Goal: Task Accomplishment & Management: Complete application form

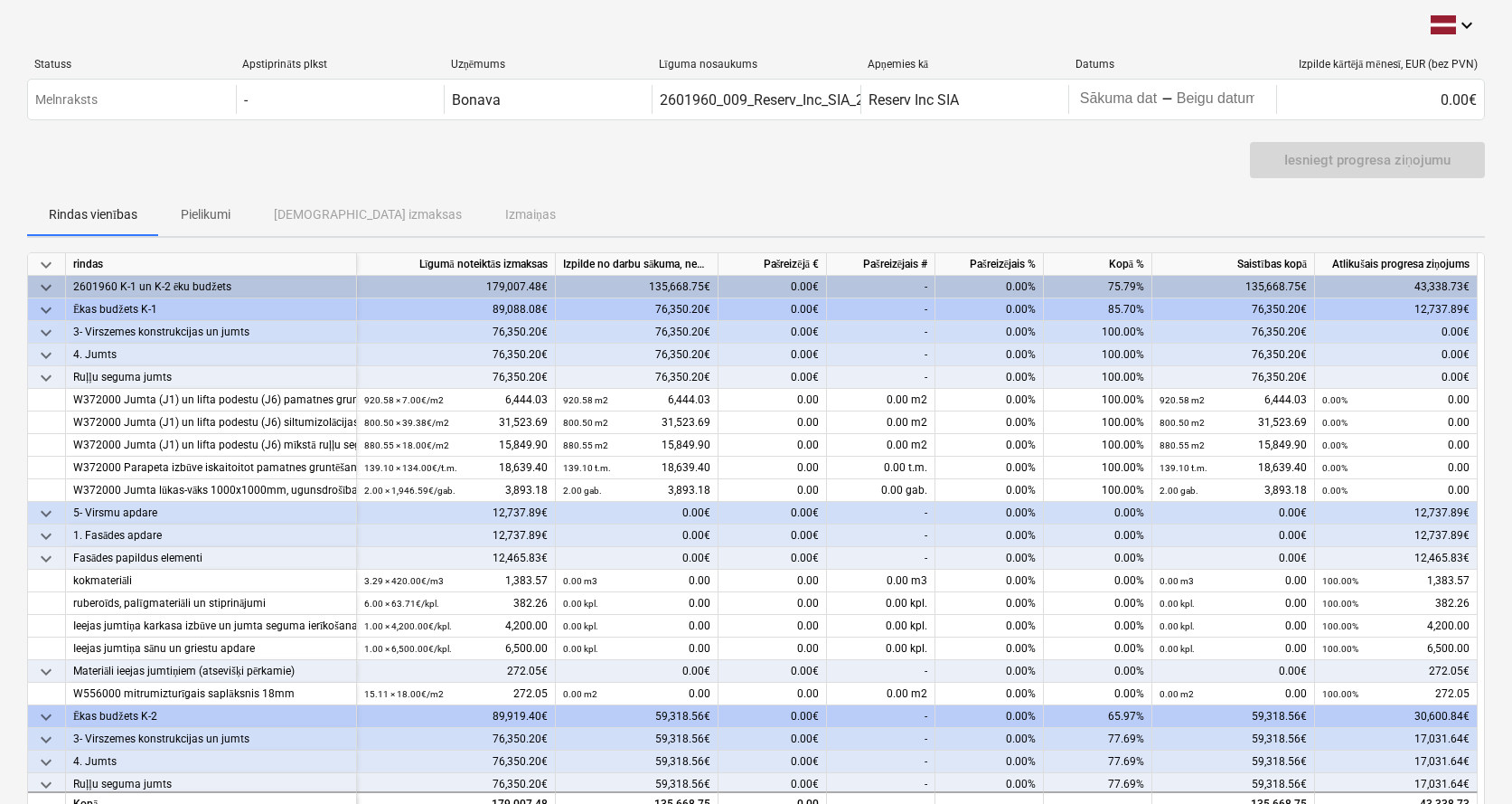
click at [50, 510] on span "keyboard_arrow_down" at bounding box center [46, 514] width 21 height 21
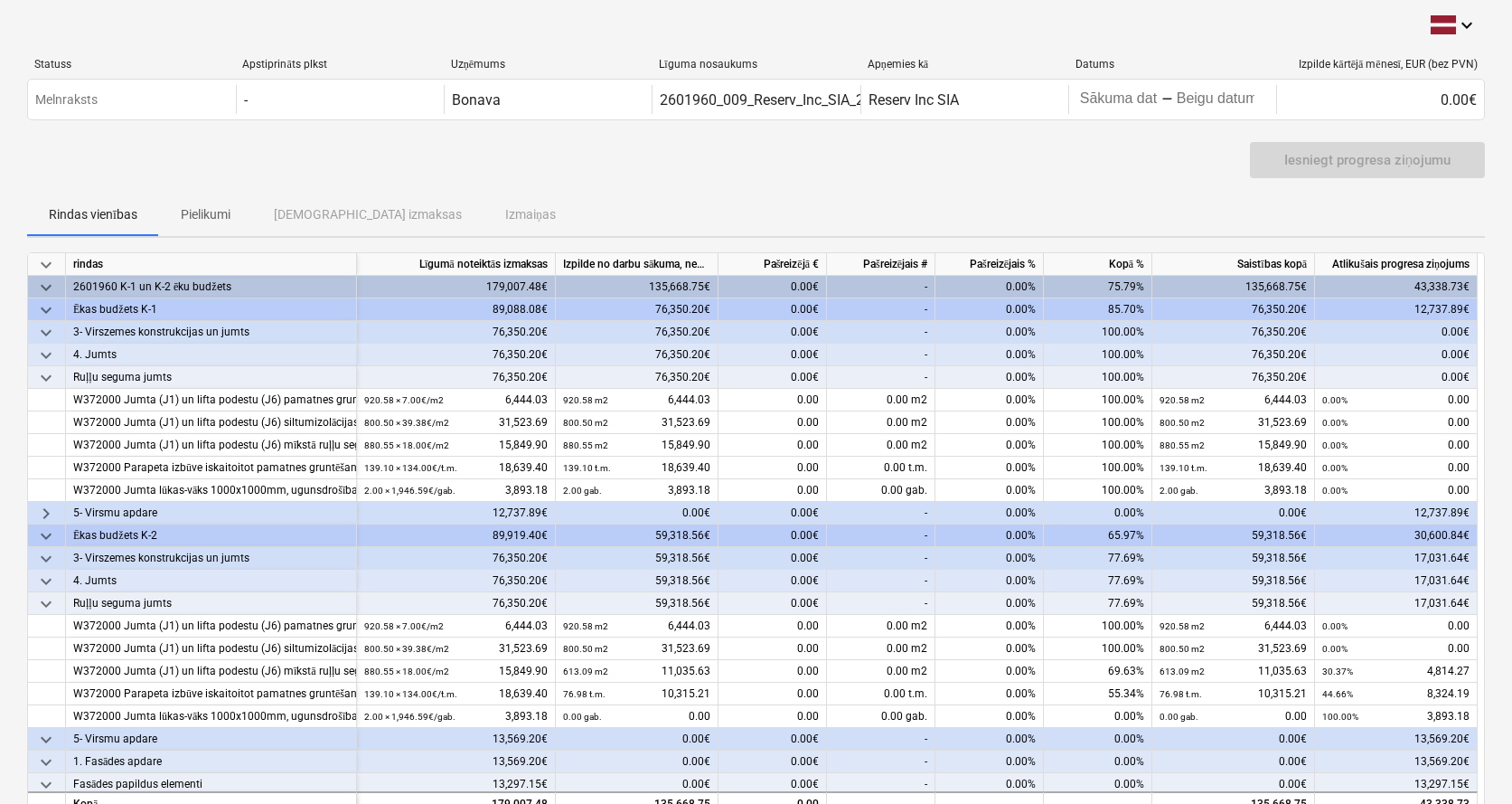
click at [50, 510] on span "keyboard_arrow_right" at bounding box center [46, 514] width 21 height 21
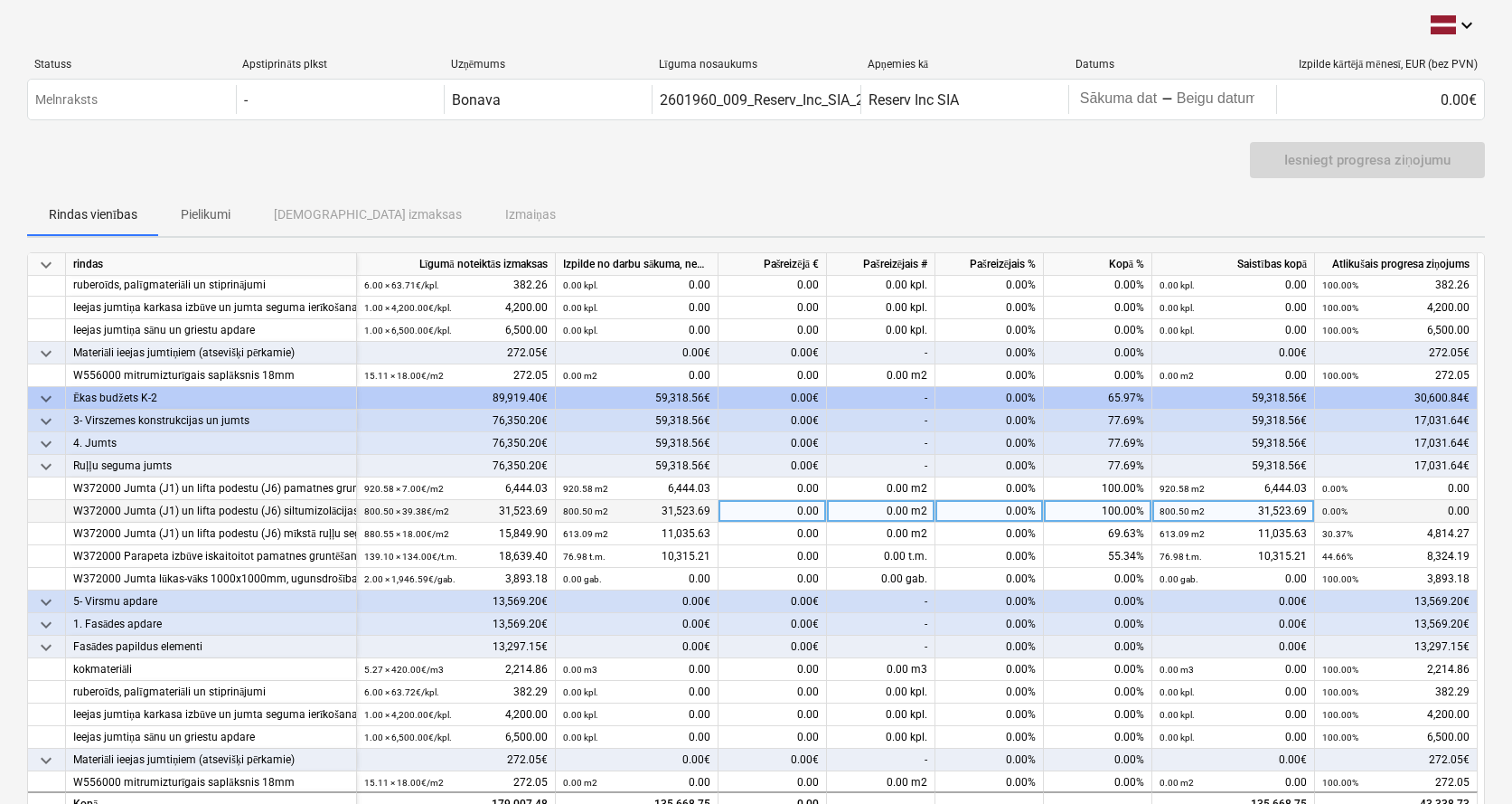
scroll to position [321, 0]
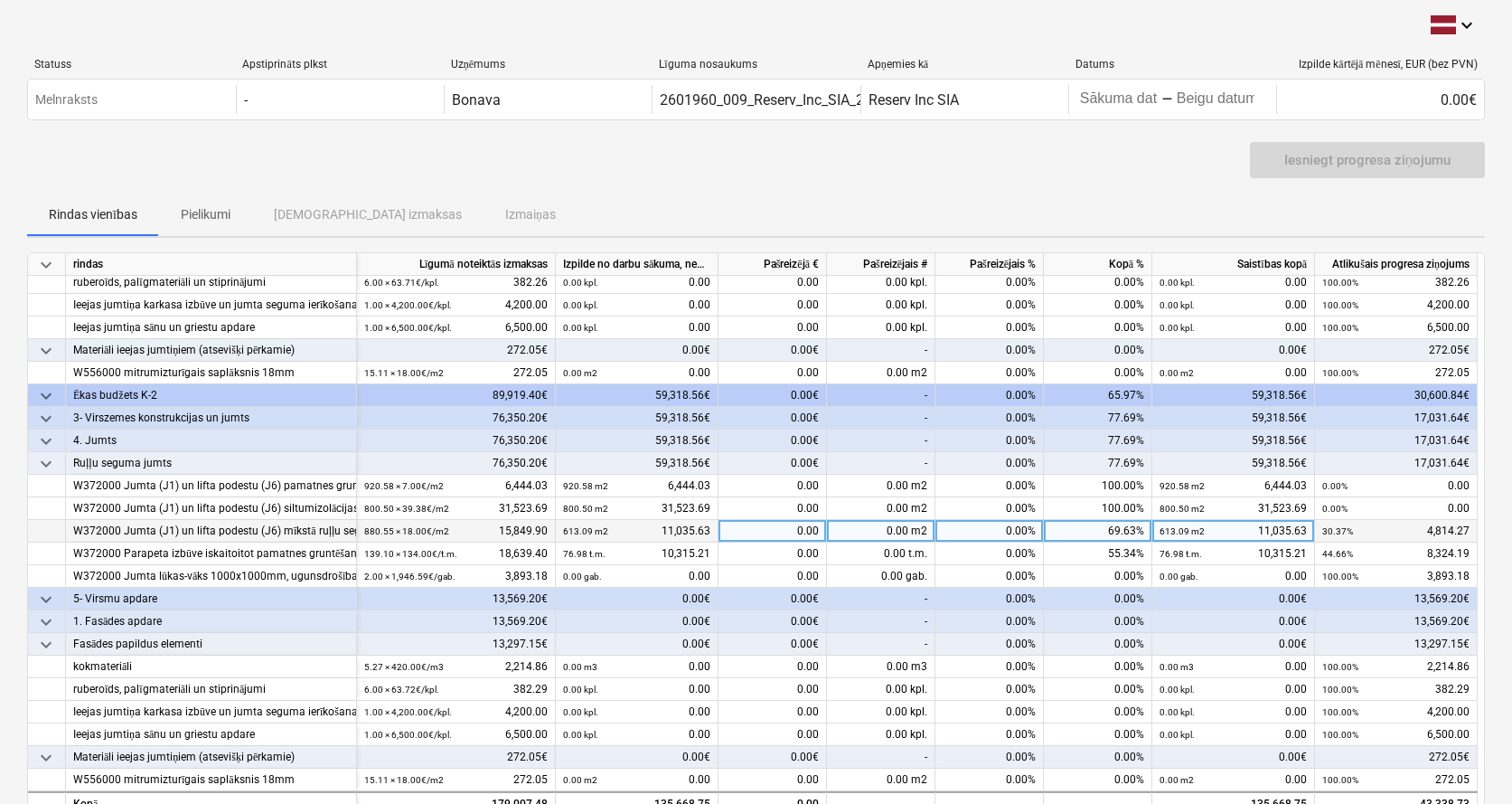
click at [788, 529] on div "0.00" at bounding box center [773, 530] width 108 height 22
type input "4814,27"
click at [889, 529] on div "0.00 m2" at bounding box center [881, 530] width 108 height 22
click at [804, 538] on div "0.00" at bounding box center [773, 530] width 108 height 22
type input "4814,27"
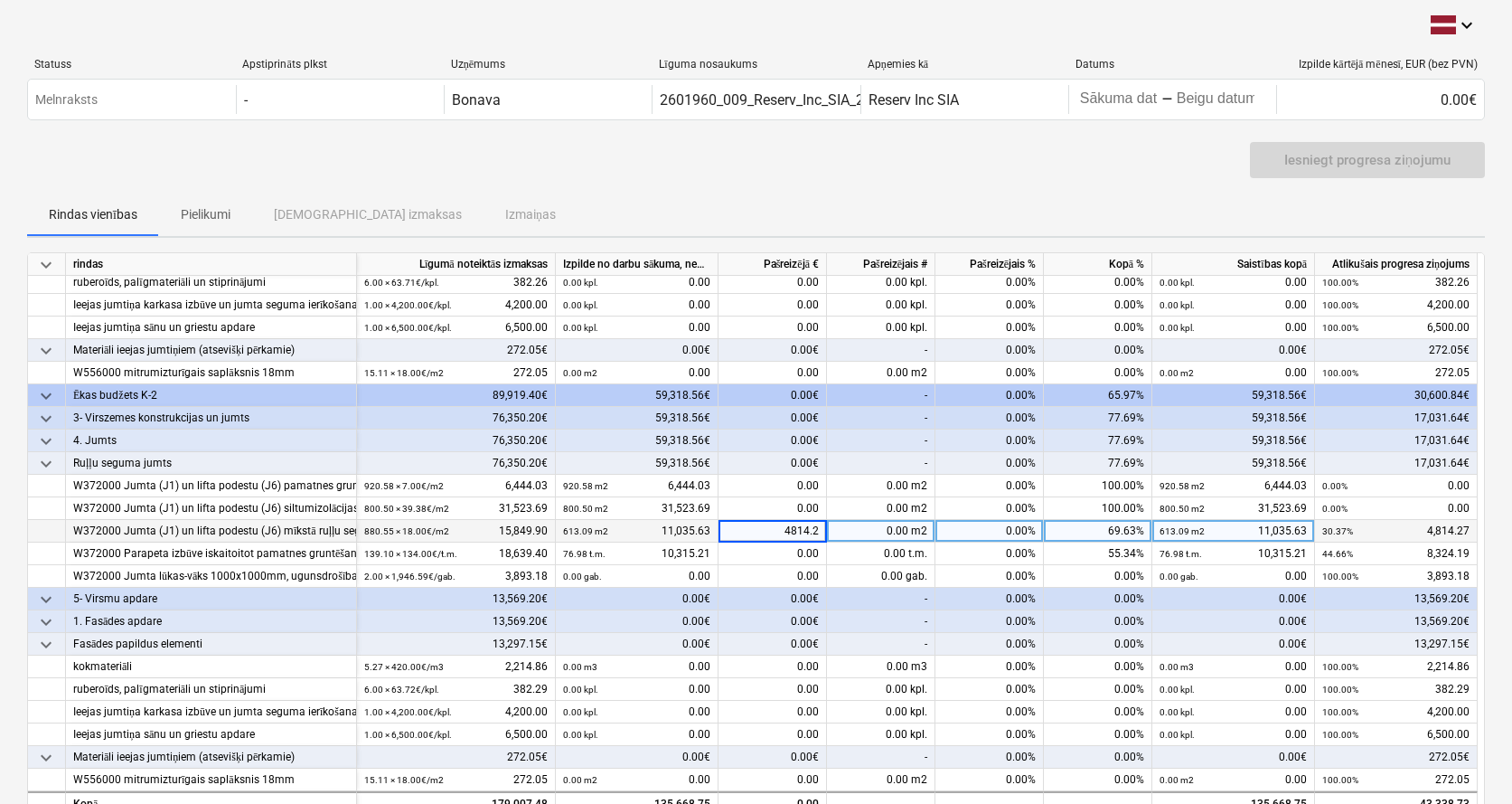
type input "4814.27"
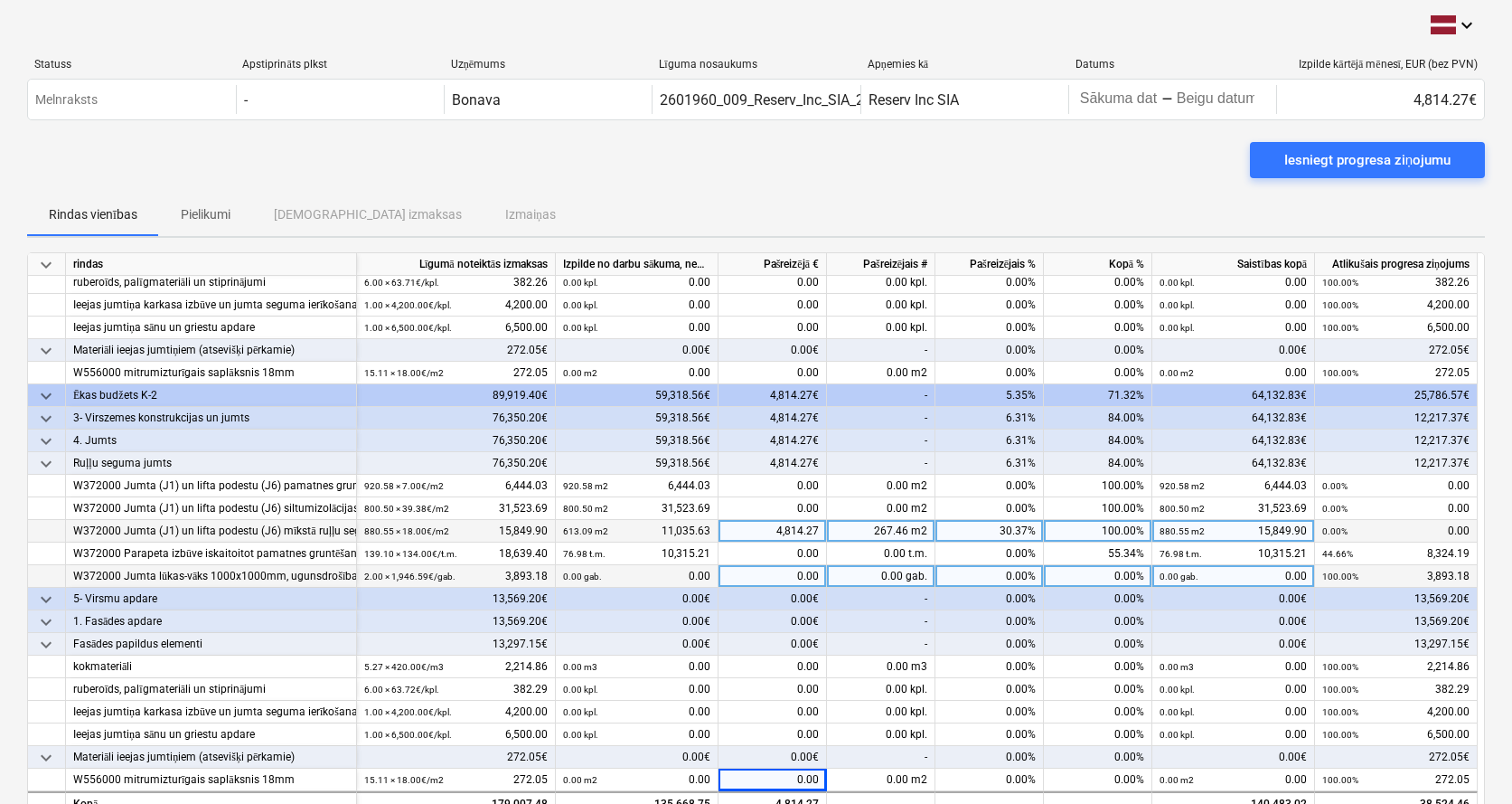
click at [803, 576] on div "0.00" at bounding box center [773, 575] width 108 height 22
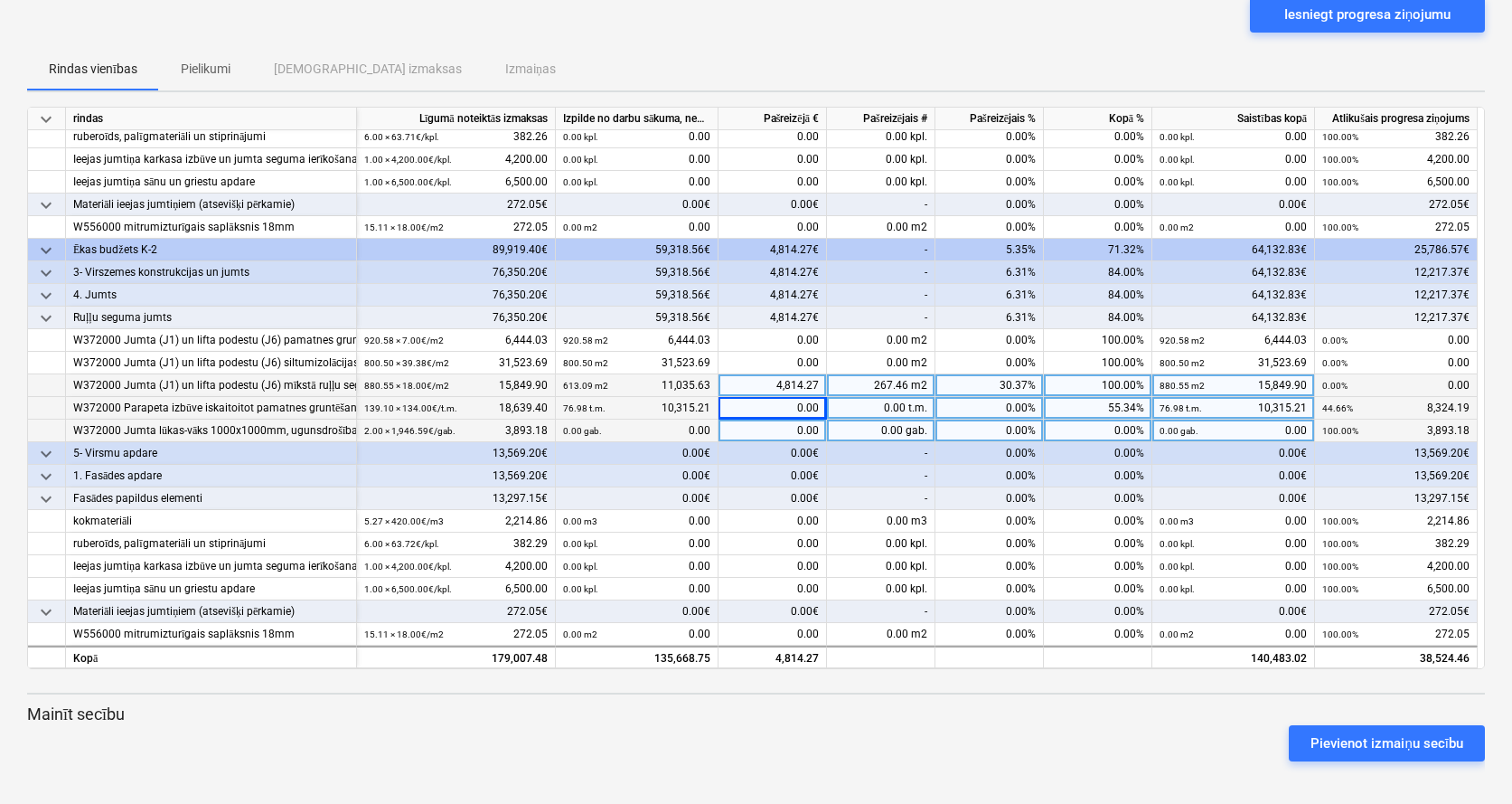
click at [796, 407] on div "0.00" at bounding box center [773, 407] width 108 height 22
click at [781, 425] on div "0.00" at bounding box center [773, 430] width 108 height 22
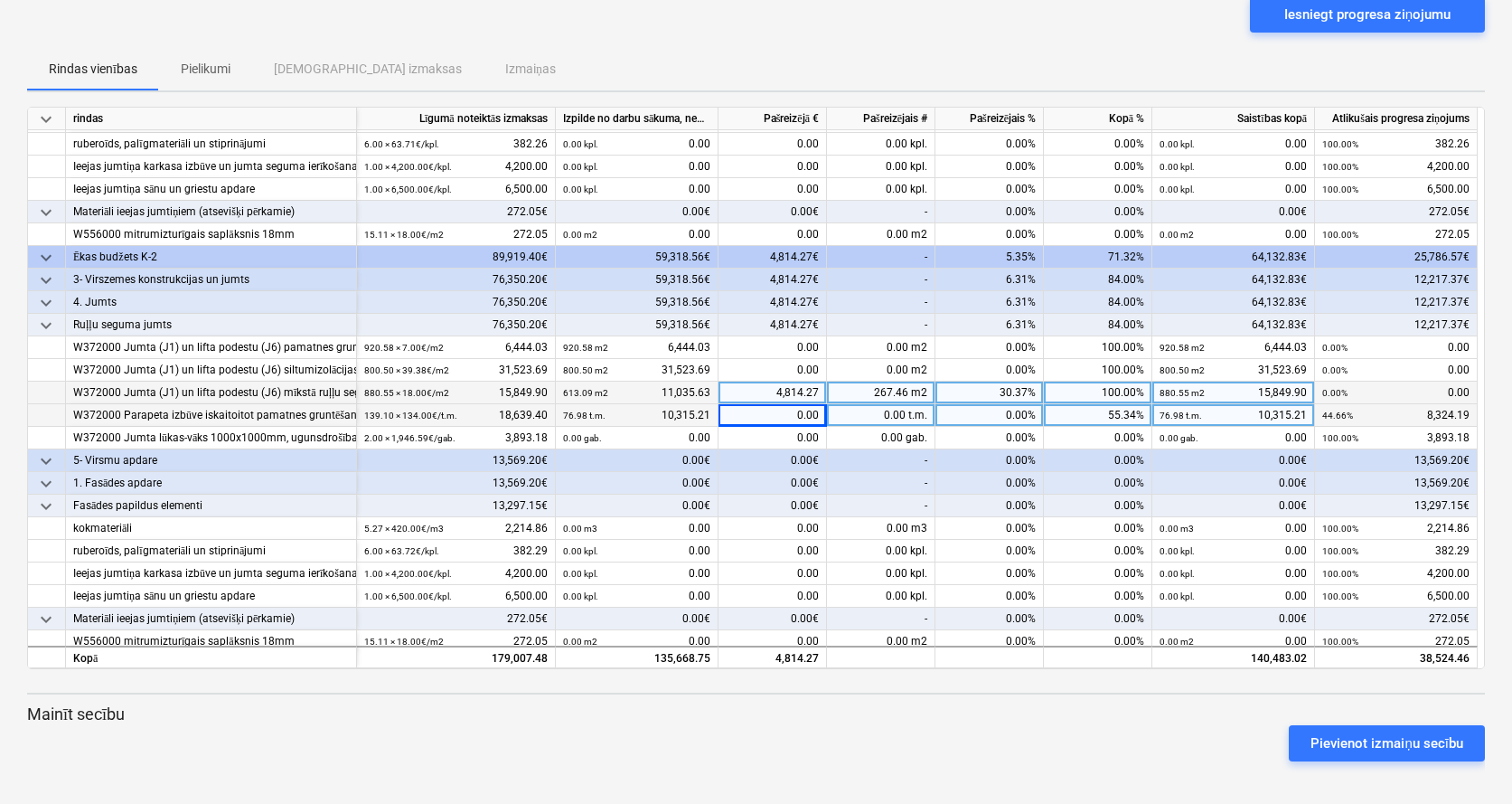
scroll to position [321, 0]
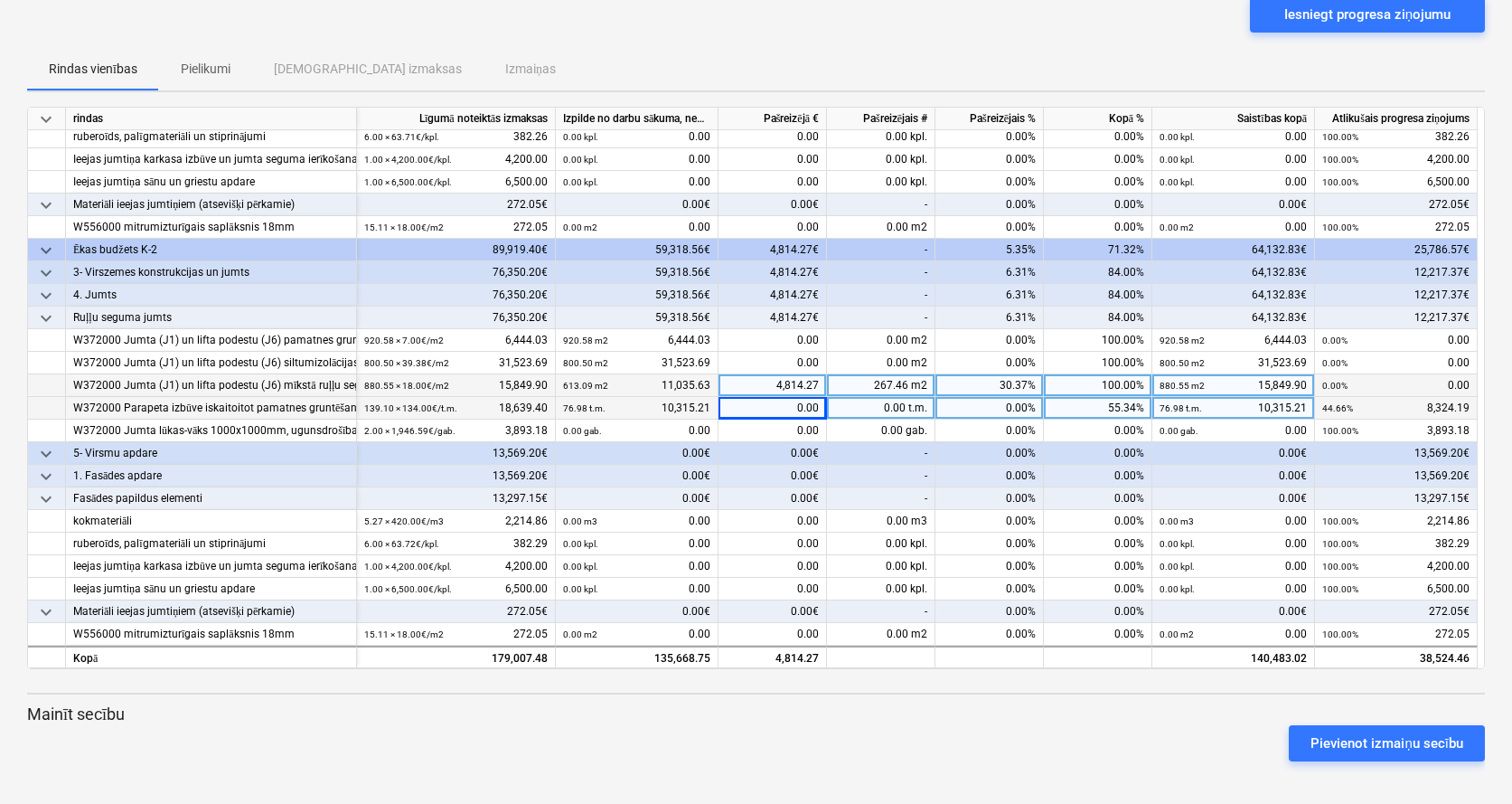
click at [803, 408] on div "0.00" at bounding box center [773, 407] width 108 height 22
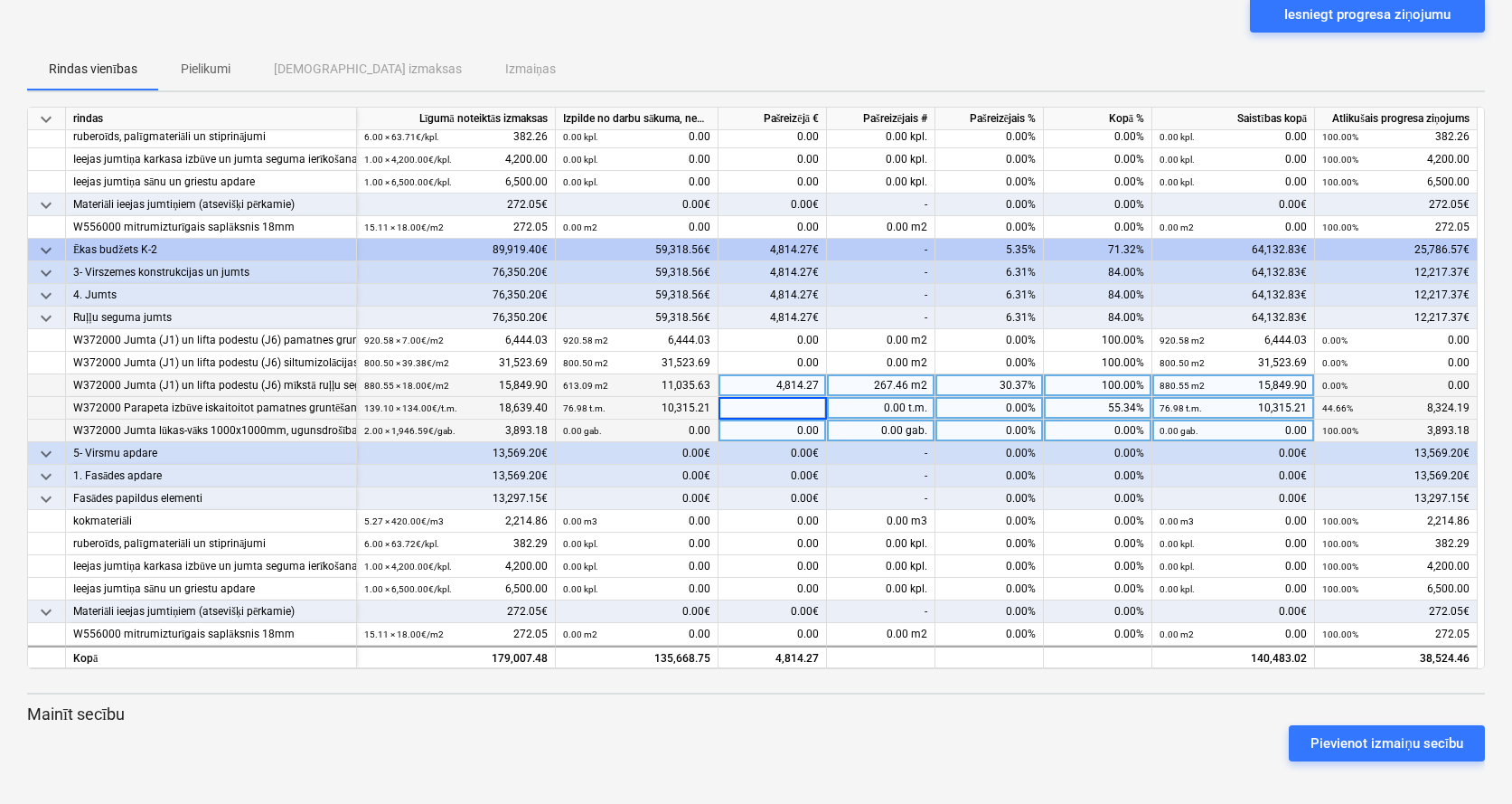
click at [801, 430] on div "0.00" at bounding box center [773, 430] width 108 height 22
type input "3893.18"
type input "2427.33"
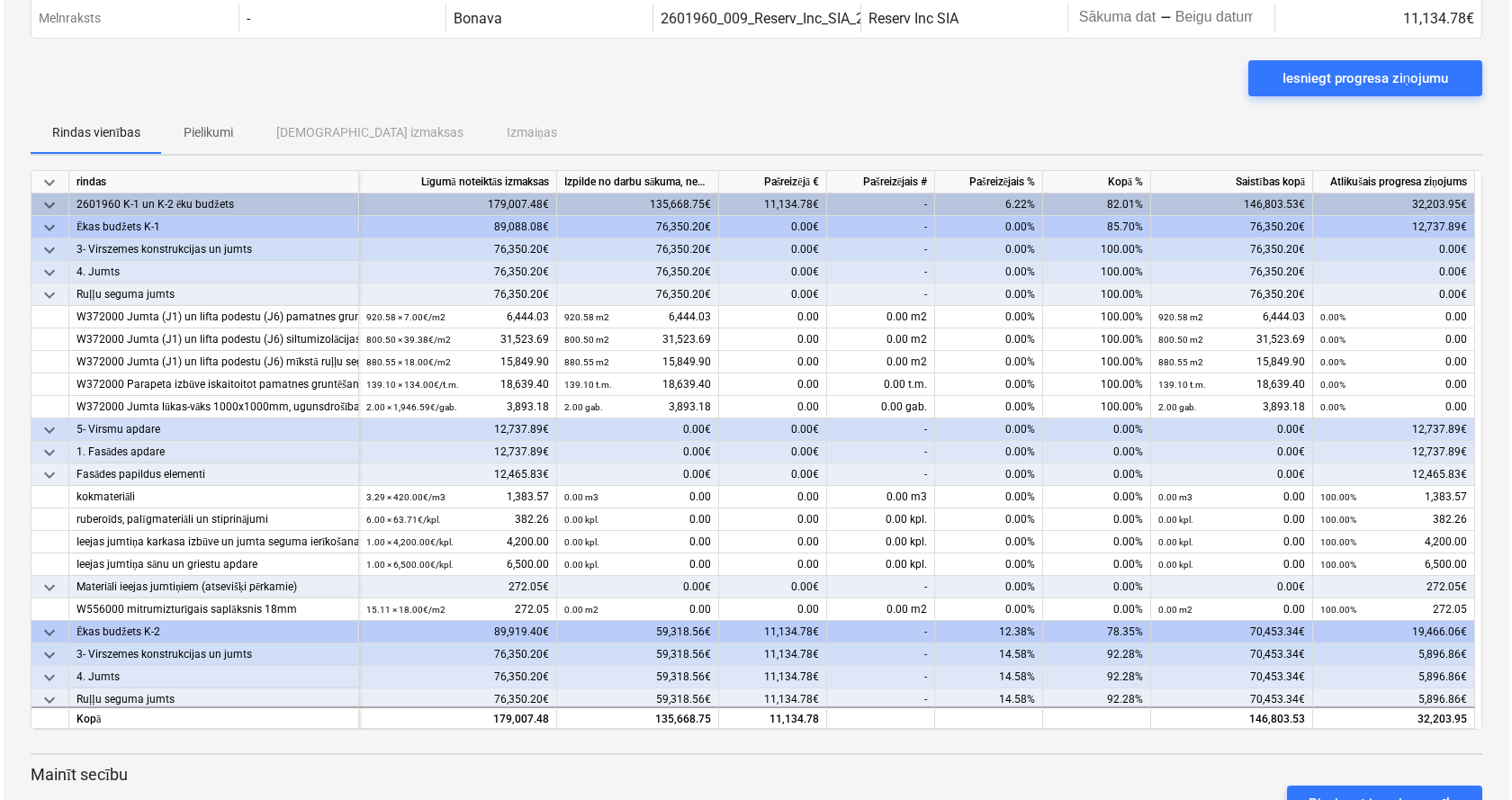
scroll to position [0, 0]
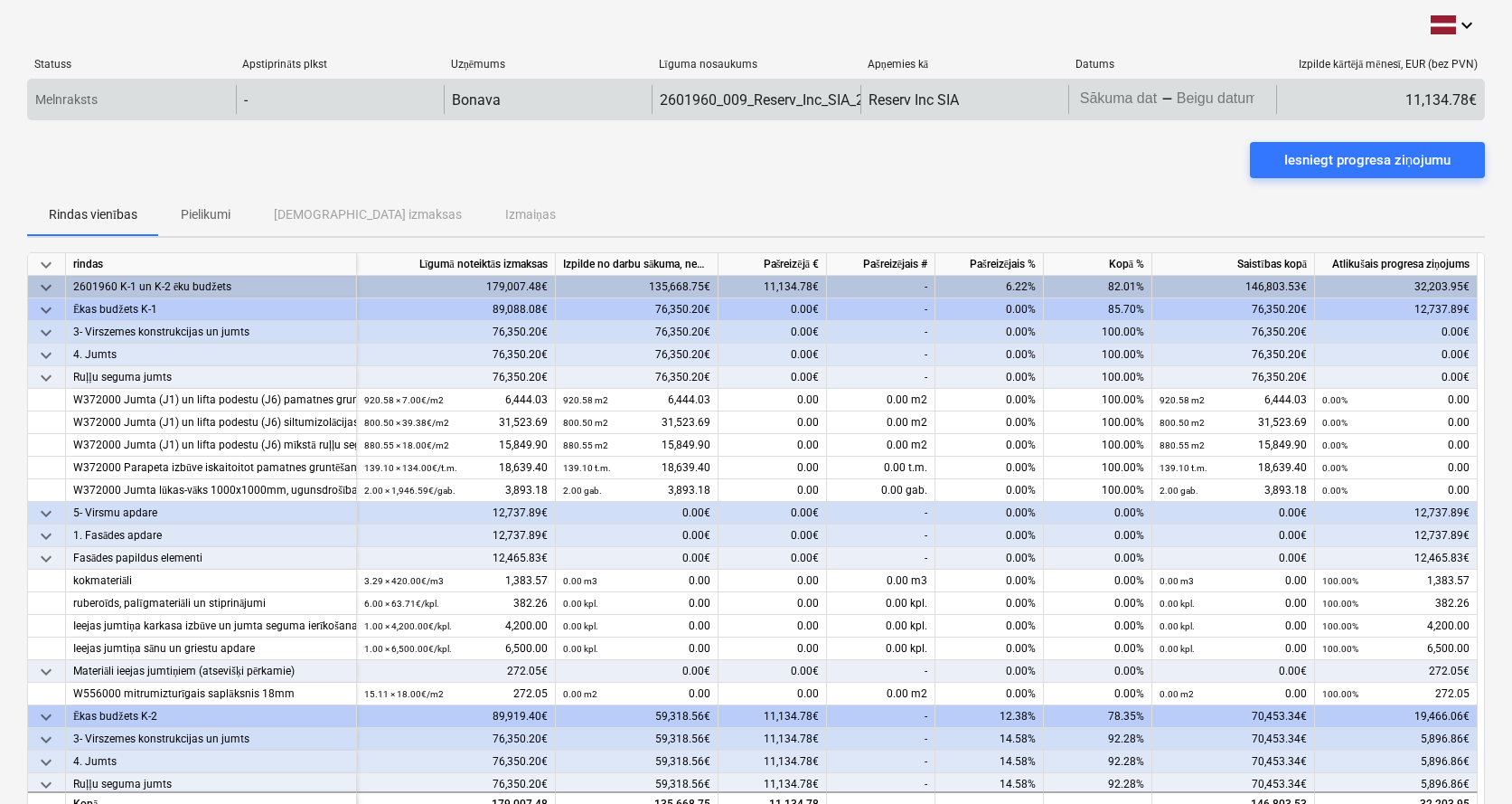
click at [1187, 94] on body "keyboard_arrow_down Statuss Apstiprināts plkst Uzņēmums Līguma nosaukums Apņemi…" at bounding box center [756, 402] width 1512 height 804
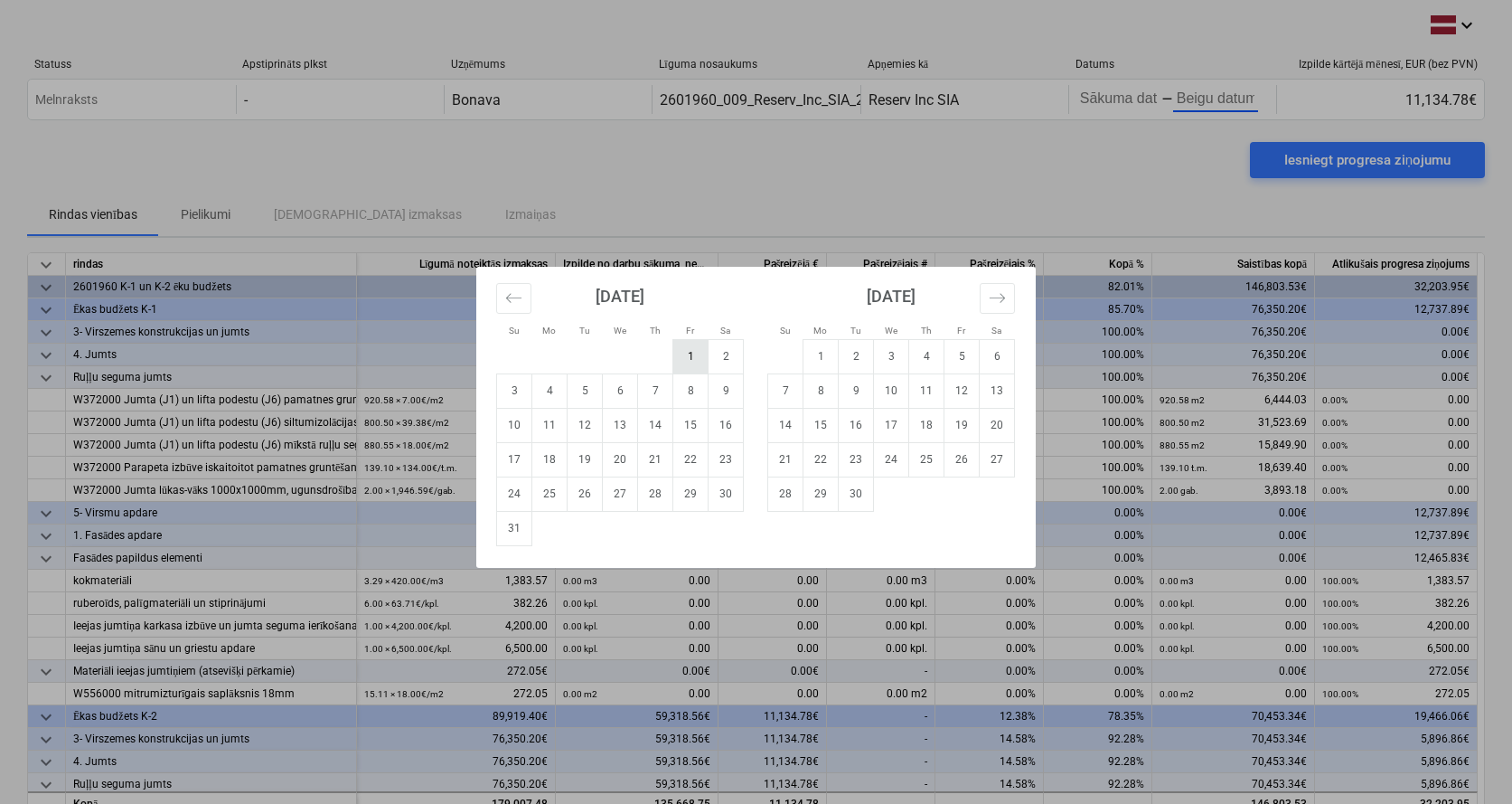
click at [685, 360] on td "1" at bounding box center [692, 356] width 35 height 34
type input "[DATE]"
click at [507, 529] on td "31" at bounding box center [515, 528] width 35 height 34
type input "[DATE]"
click at [683, 356] on td "1" at bounding box center [692, 356] width 35 height 34
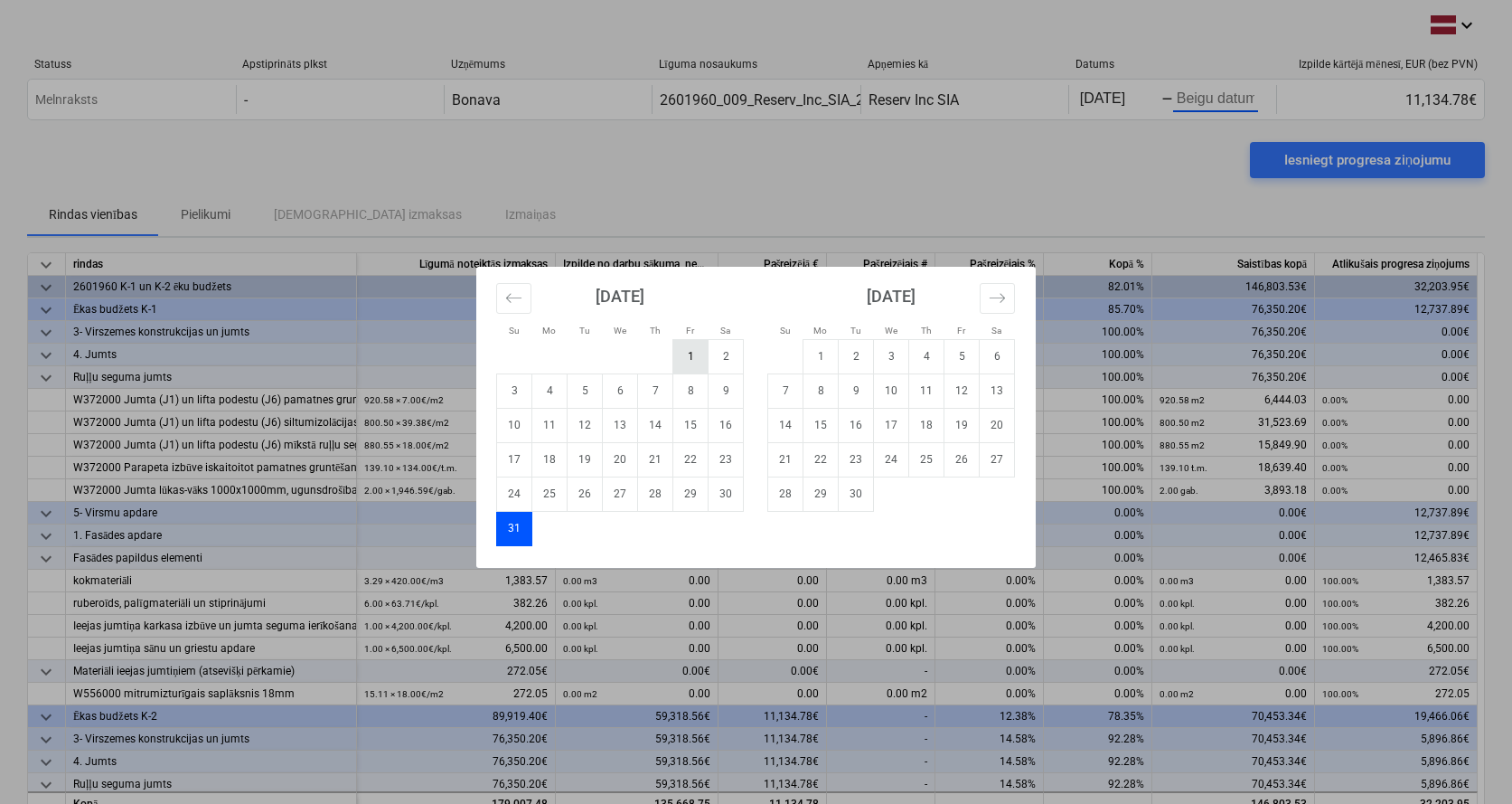
type input "[DATE]"
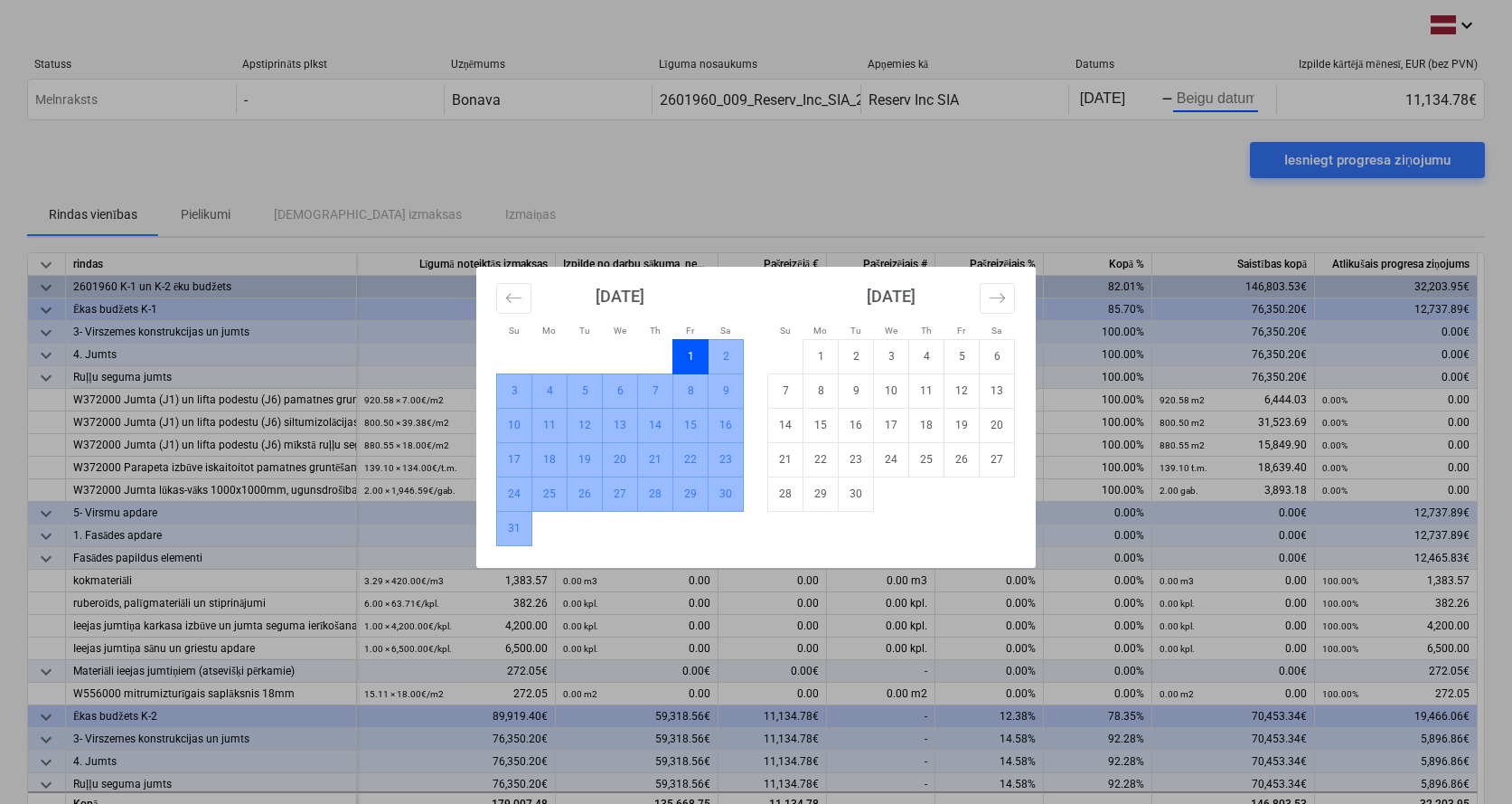
click at [513, 537] on td "31" at bounding box center [515, 528] width 35 height 34
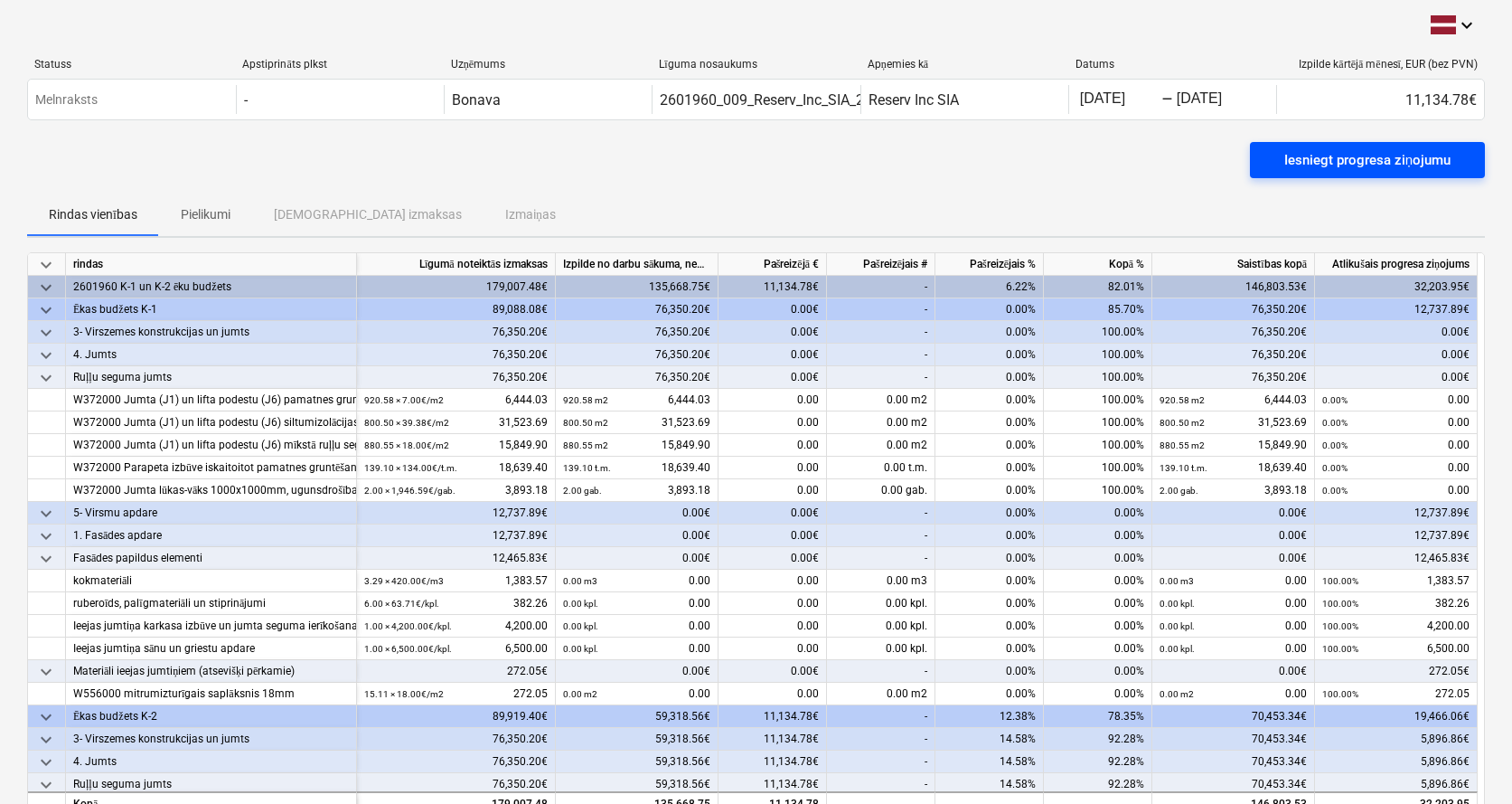
click at [1302, 168] on div "Iesniegt progresa ziņojumu" at bounding box center [1367, 160] width 166 height 23
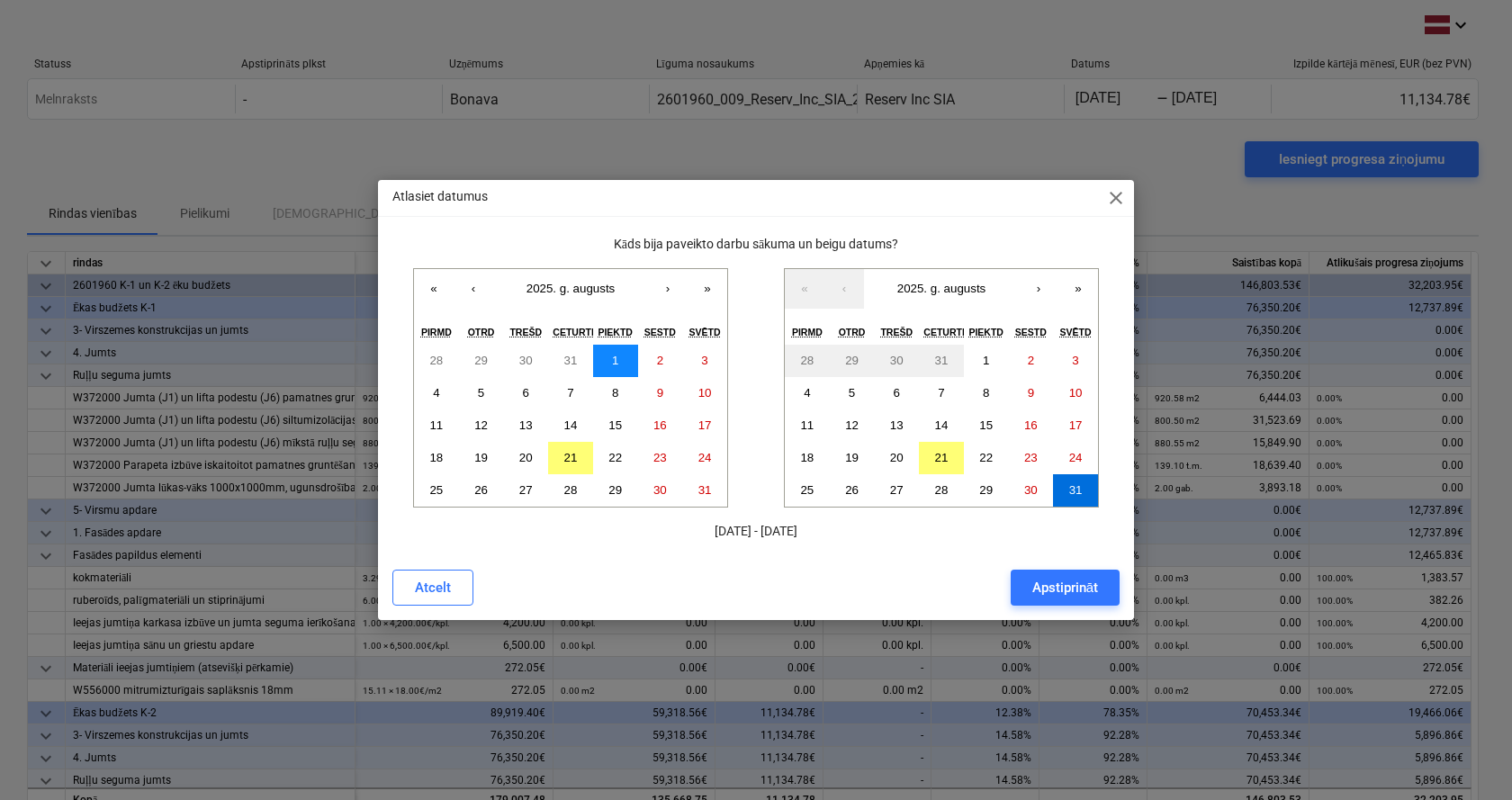
click at [615, 363] on abbr "1" at bounding box center [615, 361] width 6 height 14
click at [1063, 490] on button "31" at bounding box center [1075, 490] width 45 height 32
click at [1048, 586] on div "Apstiprināt" at bounding box center [1066, 587] width 66 height 23
